Goal: Task Accomplishment & Management: Manage account settings

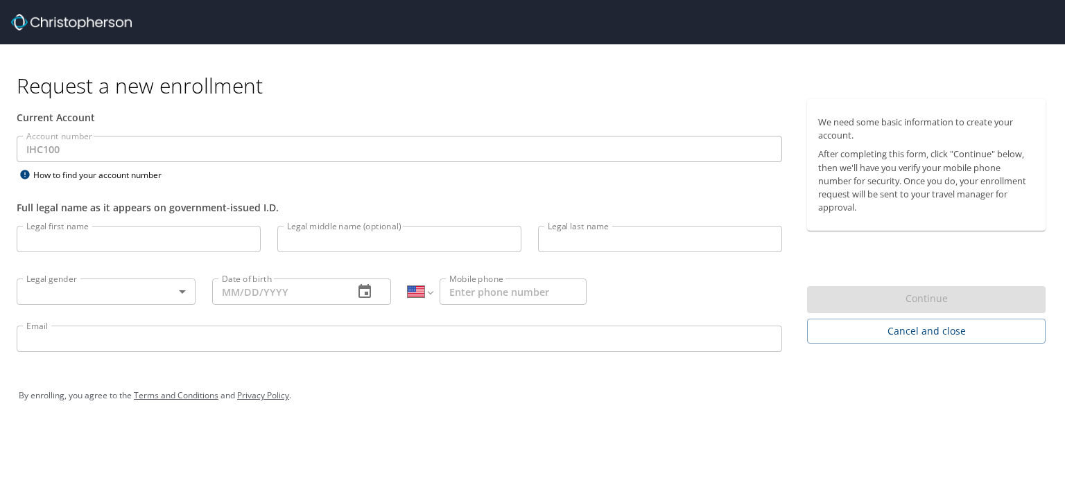
select select "US"
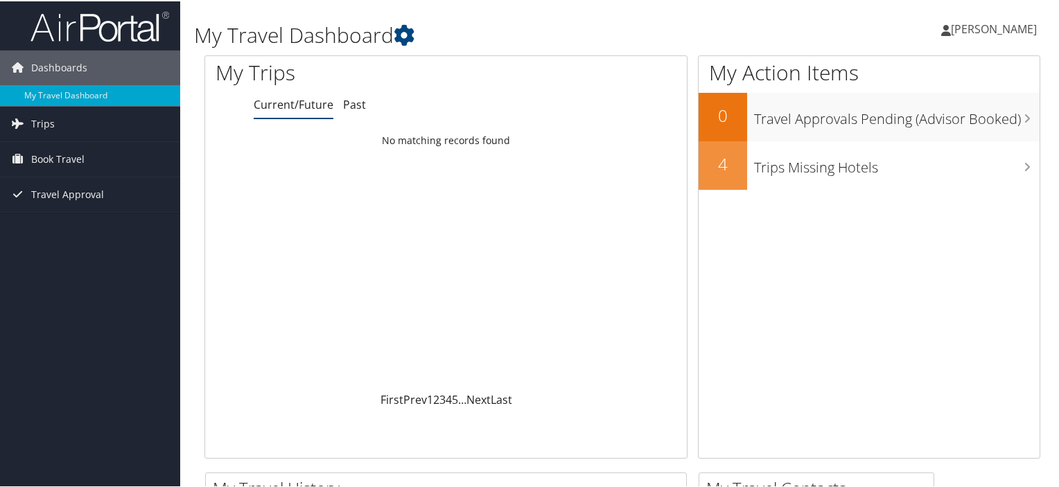
click at [951, 28] on icon at bounding box center [946, 29] width 10 height 11
click at [924, 127] on link "View Travel Profile" at bounding box center [957, 124] width 155 height 24
